Goal: Transaction & Acquisition: Obtain resource

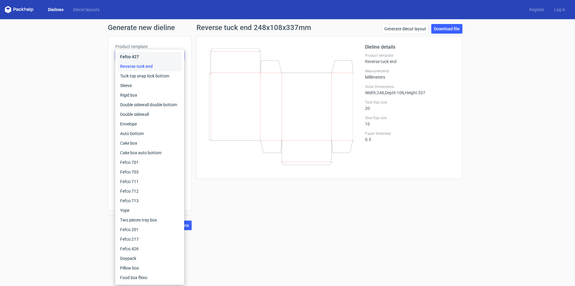
click at [140, 58] on div "Fefco 427" at bounding box center [150, 57] width 64 height 10
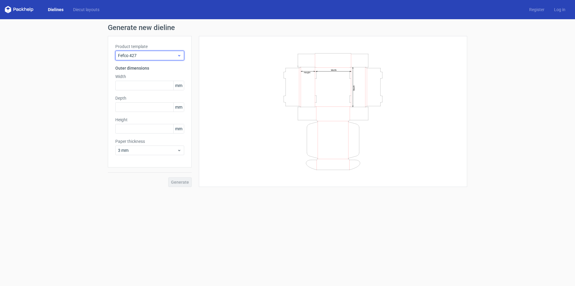
click at [143, 54] on span "Fefco 427" at bounding box center [147, 55] width 59 height 6
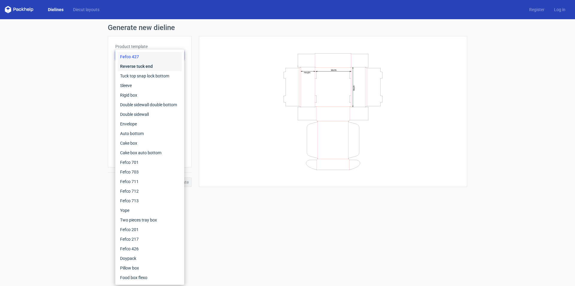
click at [131, 65] on div "Reverse tuck end" at bounding box center [150, 66] width 64 height 10
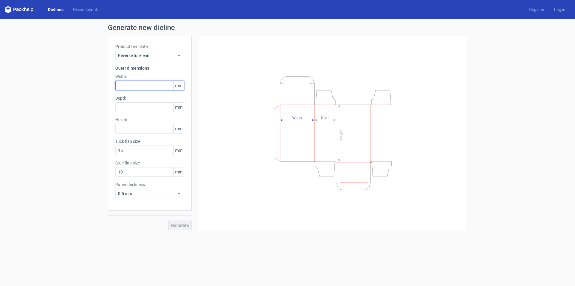
click at [153, 88] on input "text" at bounding box center [149, 86] width 69 height 10
click at [138, 88] on input "text" at bounding box center [149, 86] width 69 height 10
click at [178, 82] on span "mm" at bounding box center [179, 85] width 10 height 9
click at [179, 86] on span "mm" at bounding box center [179, 85] width 10 height 9
click at [171, 49] on label "Product template" at bounding box center [149, 46] width 69 height 6
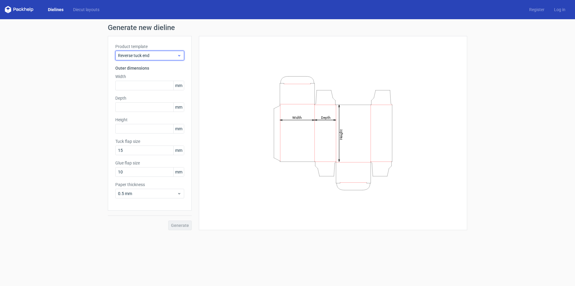
click at [173, 53] on span "Reverse tuck end" at bounding box center [147, 55] width 59 height 6
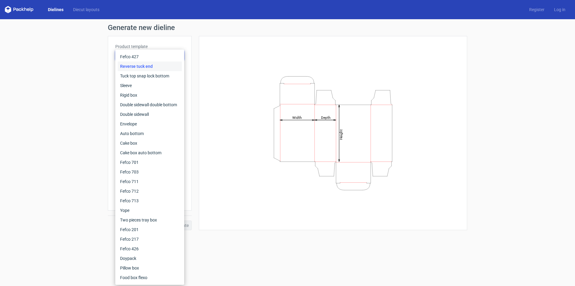
click at [211, 60] on div "Height Depth Width" at bounding box center [334, 132] width 254 height 179
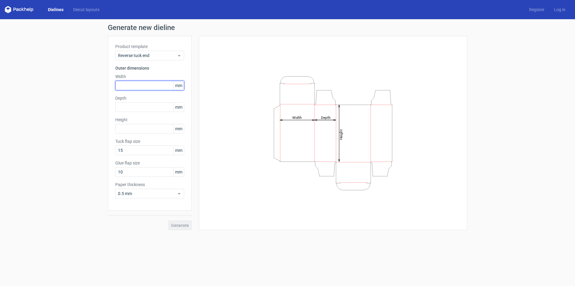
click at [123, 86] on input "text" at bounding box center [149, 86] width 69 height 10
click at [139, 85] on input "text" at bounding box center [149, 86] width 69 height 10
paste input "1651"
drag, startPoint x: 136, startPoint y: 86, endPoint x: 94, endPoint y: 84, distance: 42.9
click at [94, 84] on div "Generate new dieline Product template Reverse tuck end Outer dimensions Width 1…" at bounding box center [287, 127] width 575 height 216
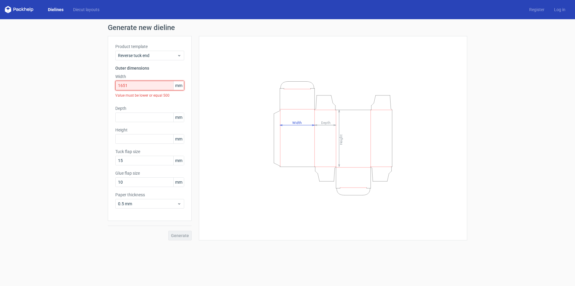
click at [137, 85] on input "1651" at bounding box center [149, 86] width 69 height 10
drag, startPoint x: 143, startPoint y: 85, endPoint x: 109, endPoint y: 85, distance: 33.3
click at [109, 85] on div "Product template Reverse tuck end Outer dimensions Width 1651 mm Value must be …" at bounding box center [150, 128] width 84 height 185
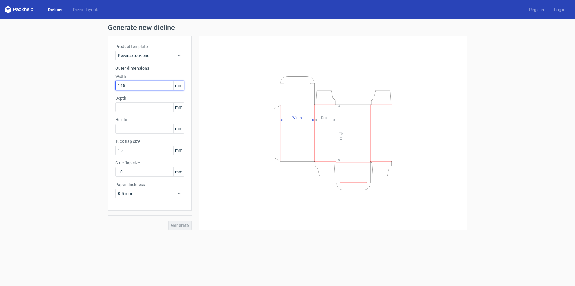
type input "165"
type input "127"
drag, startPoint x: 140, startPoint y: 85, endPoint x: 90, endPoint y: 88, distance: 50.5
click at [90, 88] on div "Generate new dieline Product template Reverse tuck end Outer dimensions Width 1…" at bounding box center [287, 127] width 575 height 216
type input "127"
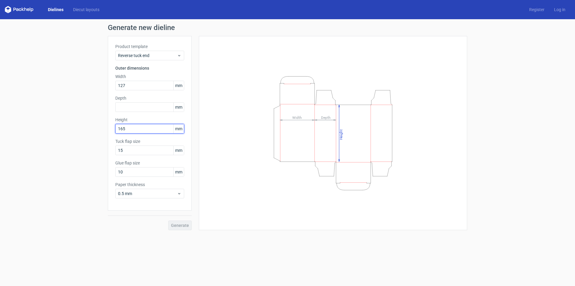
type input "165"
click at [125, 105] on input "text" at bounding box center [149, 107] width 69 height 10
type input "70"
click at [182, 221] on button "Generate" at bounding box center [179, 225] width 23 height 10
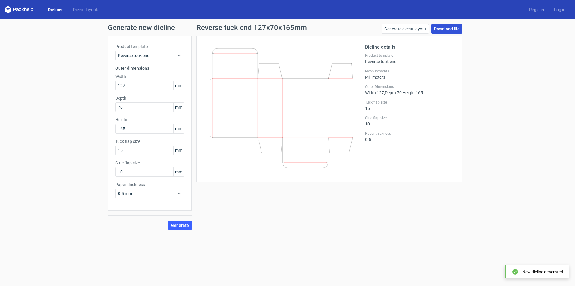
click at [442, 28] on link "Download file" at bounding box center [447, 29] width 31 height 10
